Goal: Task Accomplishment & Management: Manage account settings

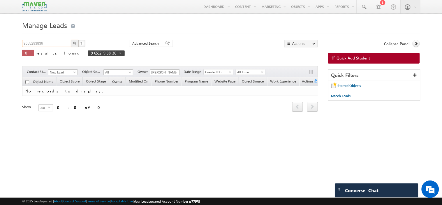
click at [66, 44] on input "9655293836" at bounding box center [47, 43] width 50 height 7
click at [71, 40] on button "button" at bounding box center [75, 43] width 8 height 7
click at [227, 71] on span "Created On" at bounding box center [218, 71] width 28 height 5
click at [224, 79] on link "Last Activity" at bounding box center [219, 78] width 29 height 5
click at [252, 72] on span "All Time" at bounding box center [250, 71] width 28 height 5
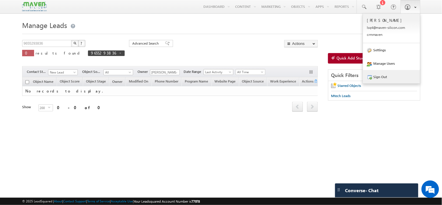
click at [392, 77] on link "Sign Out" at bounding box center [391, 76] width 57 height 13
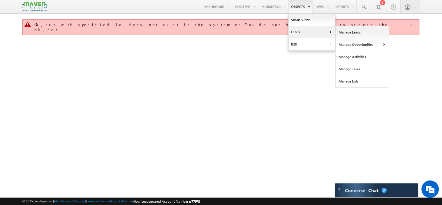
click at [299, 29] on link "Leads" at bounding box center [312, 32] width 47 height 12
click at [342, 36] on link "Manage Leads" at bounding box center [362, 32] width 53 height 12
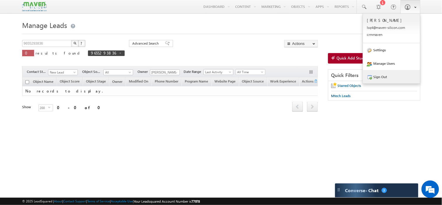
click at [393, 78] on link "Sign Out" at bounding box center [391, 76] width 57 height 13
